Goal: Task Accomplishment & Management: Complete application form

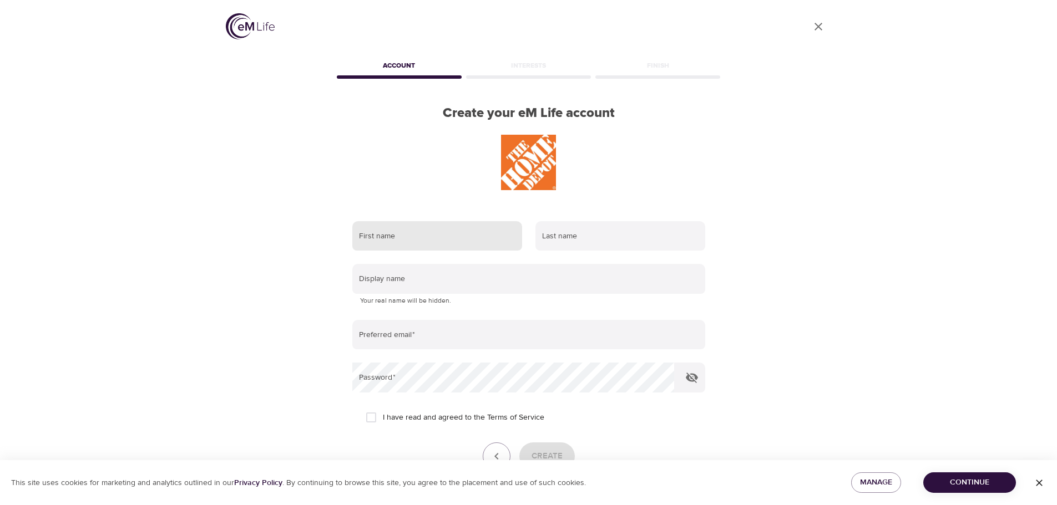
click at [439, 247] on input "text" at bounding box center [437, 236] width 170 height 30
type input "[PERSON_NAME]"
type input "[GEOGRAPHIC_DATA]"
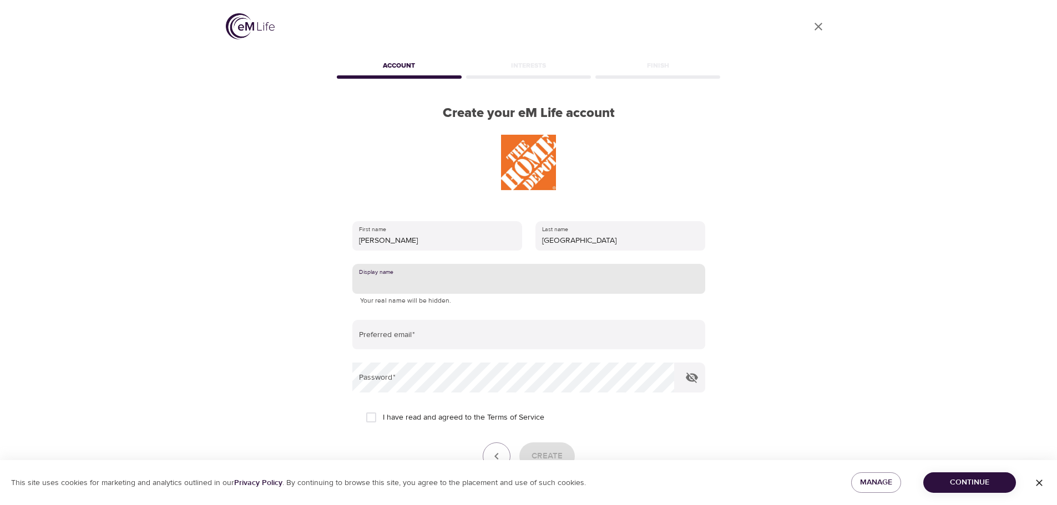
click at [445, 276] on input "text" at bounding box center [528, 279] width 353 height 30
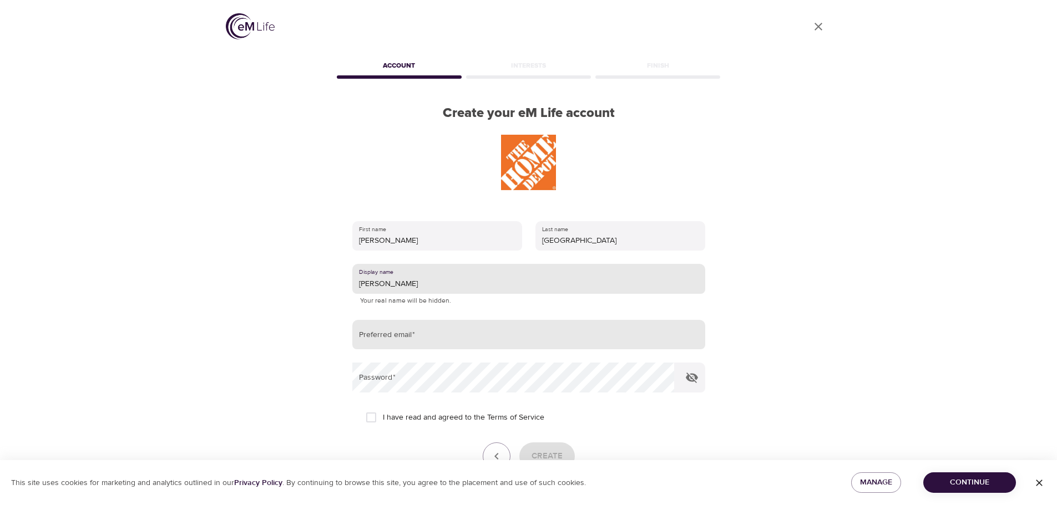
type input "[PERSON_NAME]"
click at [423, 327] on input "email" at bounding box center [528, 335] width 353 height 30
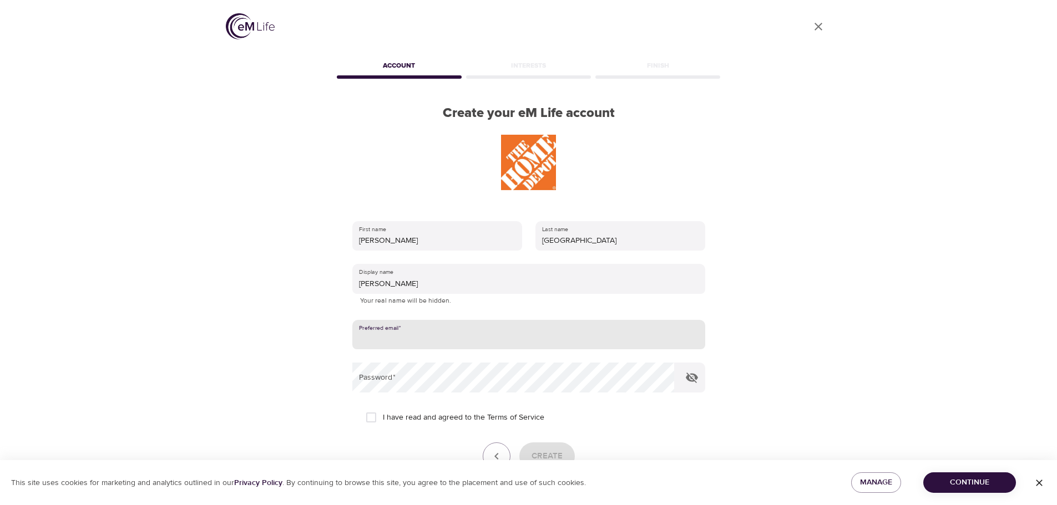
type input "[EMAIL_ADDRESS][DOMAIN_NAME]"
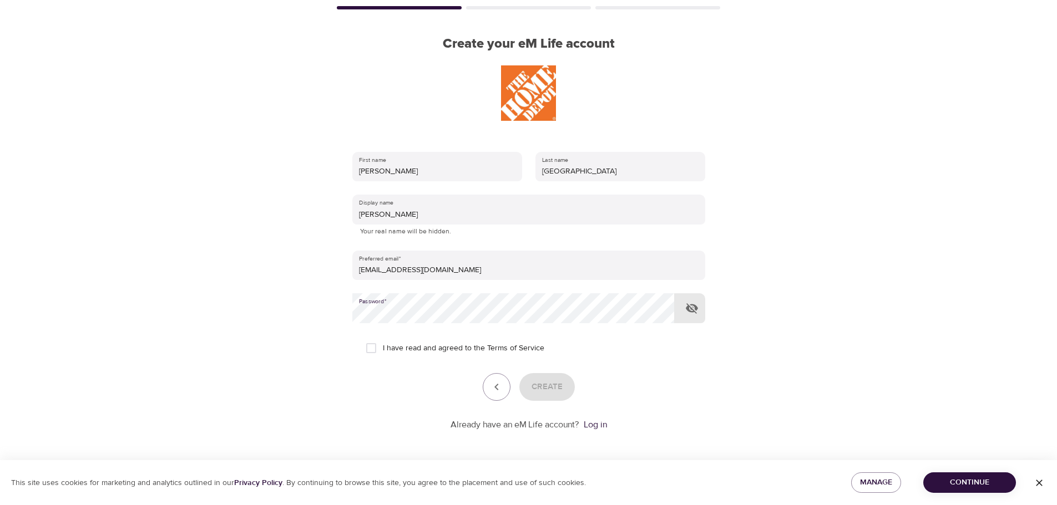
scroll to position [70, 0]
click at [373, 347] on input "I have read and agreed to the Terms of Service" at bounding box center [371, 347] width 23 height 23
checkbox input "true"
click at [545, 386] on span "Create" at bounding box center [547, 386] width 31 height 14
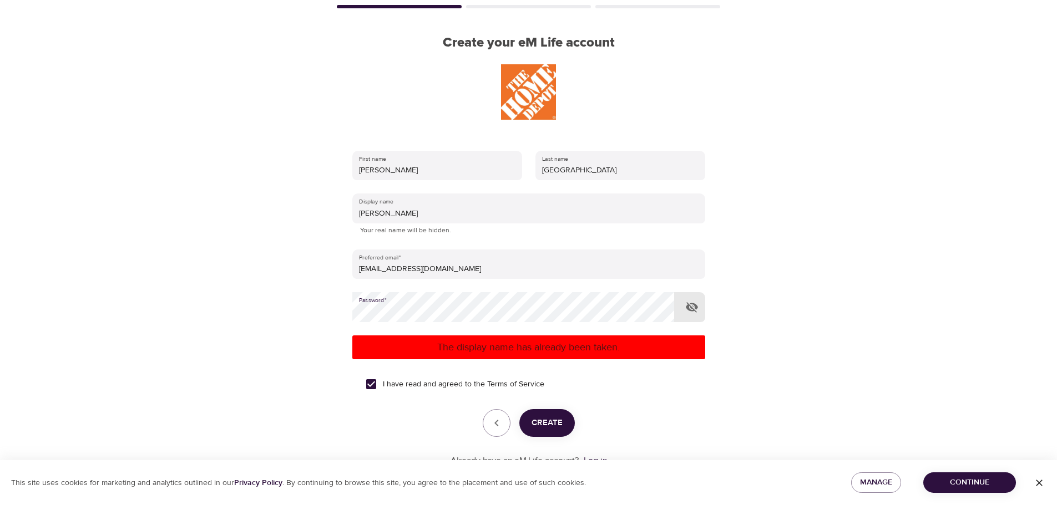
click at [327, 308] on div "User Profile Account Interests Finish Create your eM Life account First name [P…" at bounding box center [529, 182] width 633 height 505
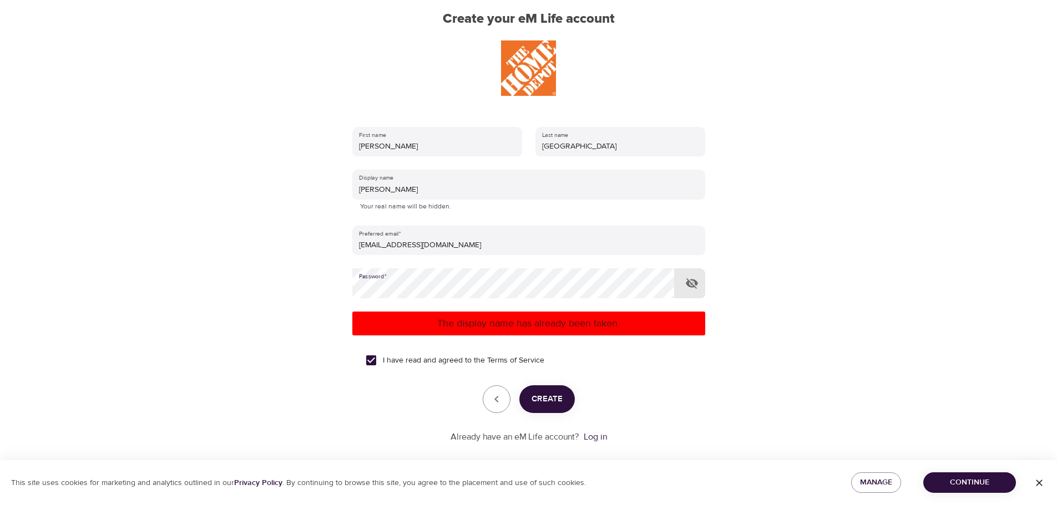
scroll to position [108, 0]
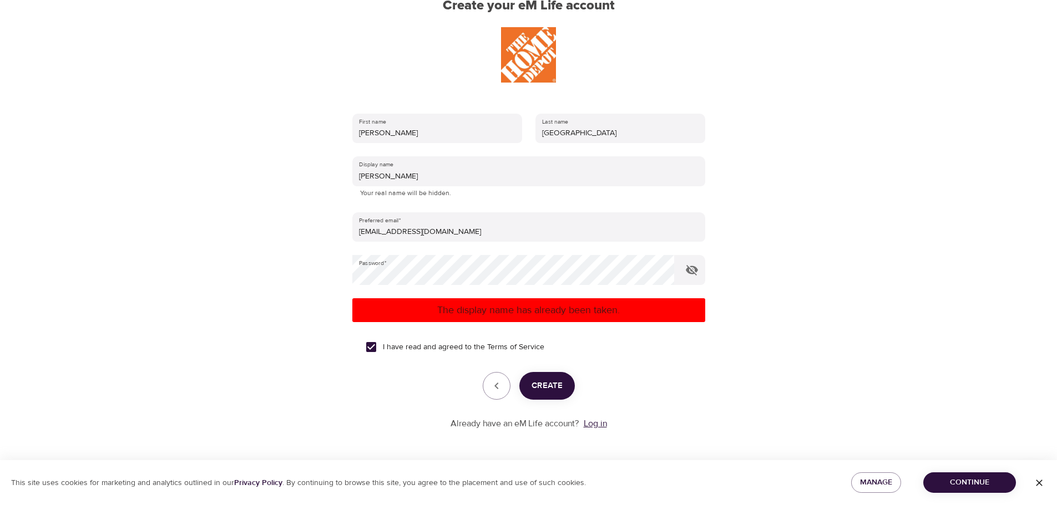
click at [596, 427] on link "Log in" at bounding box center [595, 423] width 23 height 11
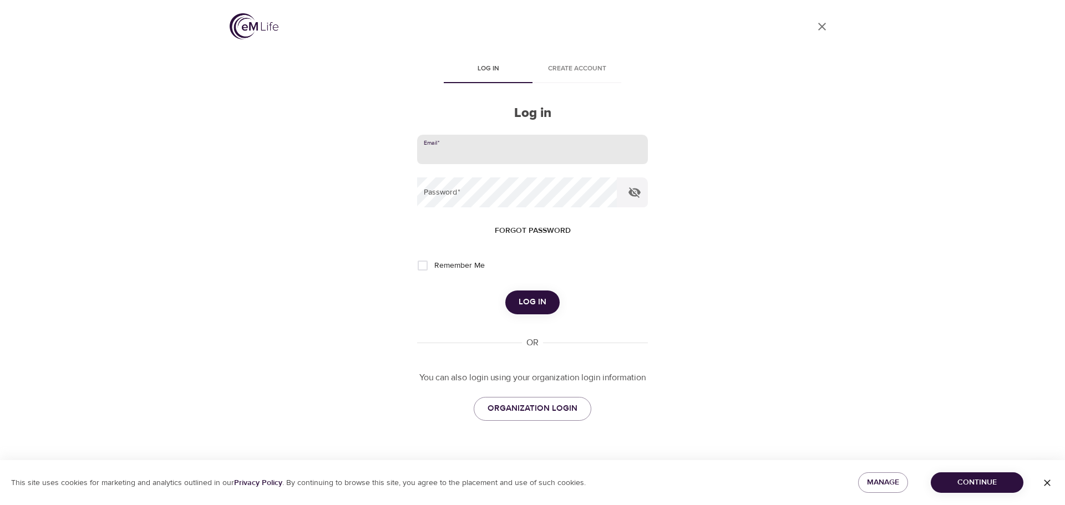
click at [508, 161] on input "email" at bounding box center [532, 150] width 231 height 30
